Goal: Task Accomplishment & Management: Manage account settings

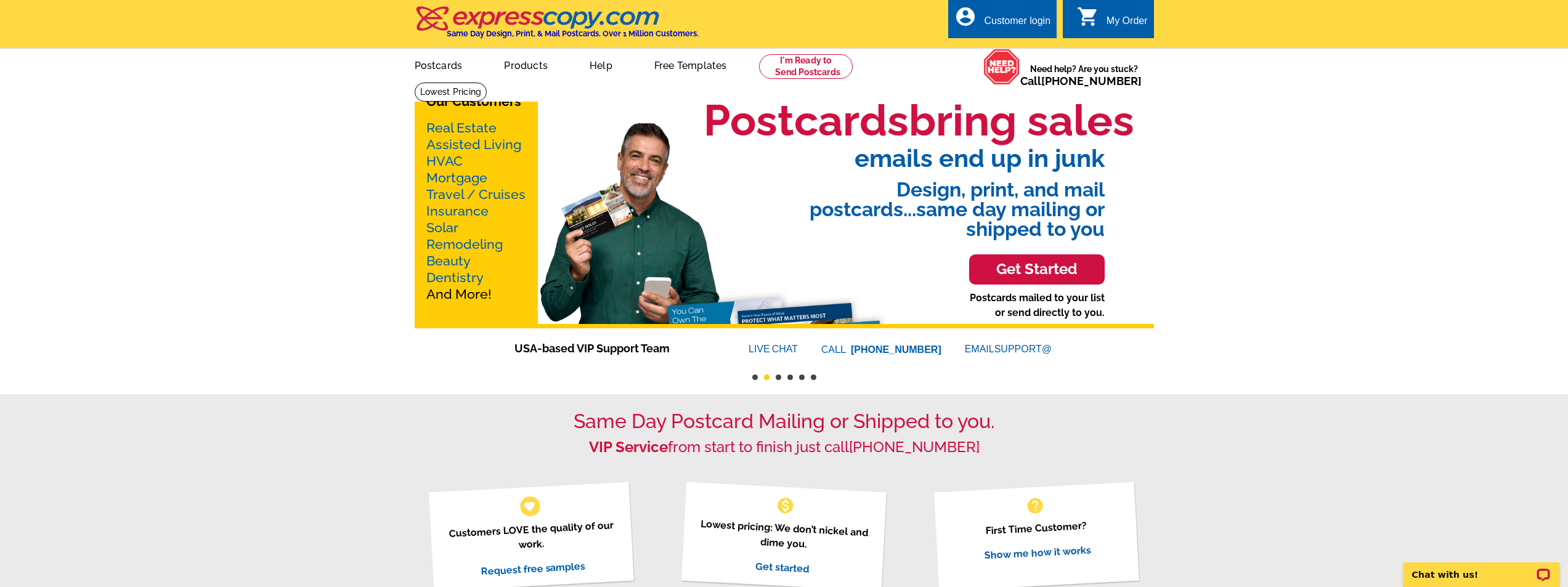
click at [1021, 20] on div "Customer login" at bounding box center [1017, 23] width 67 height 17
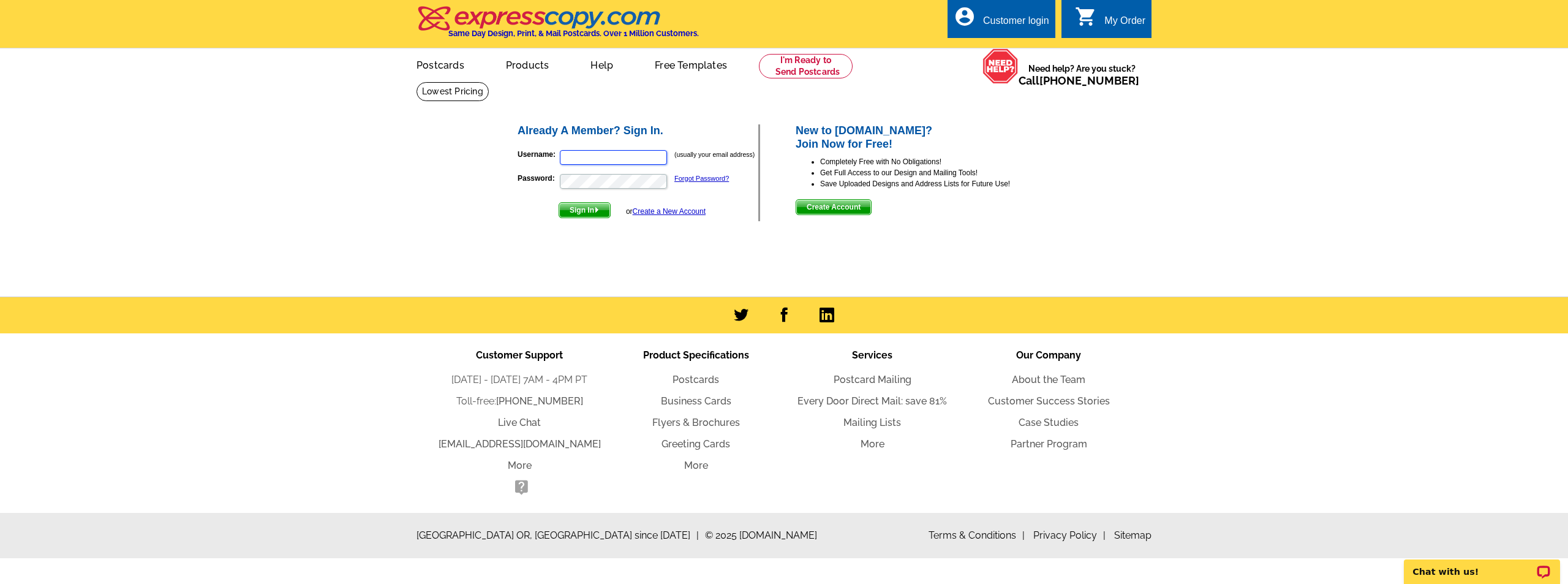
type input "[PERSON_NAME][EMAIL_ADDRESS][DOMAIN_NAME]"
click at [597, 206] on span "Sign In" at bounding box center [584, 210] width 51 height 14
